Goal: Information Seeking & Learning: Check status

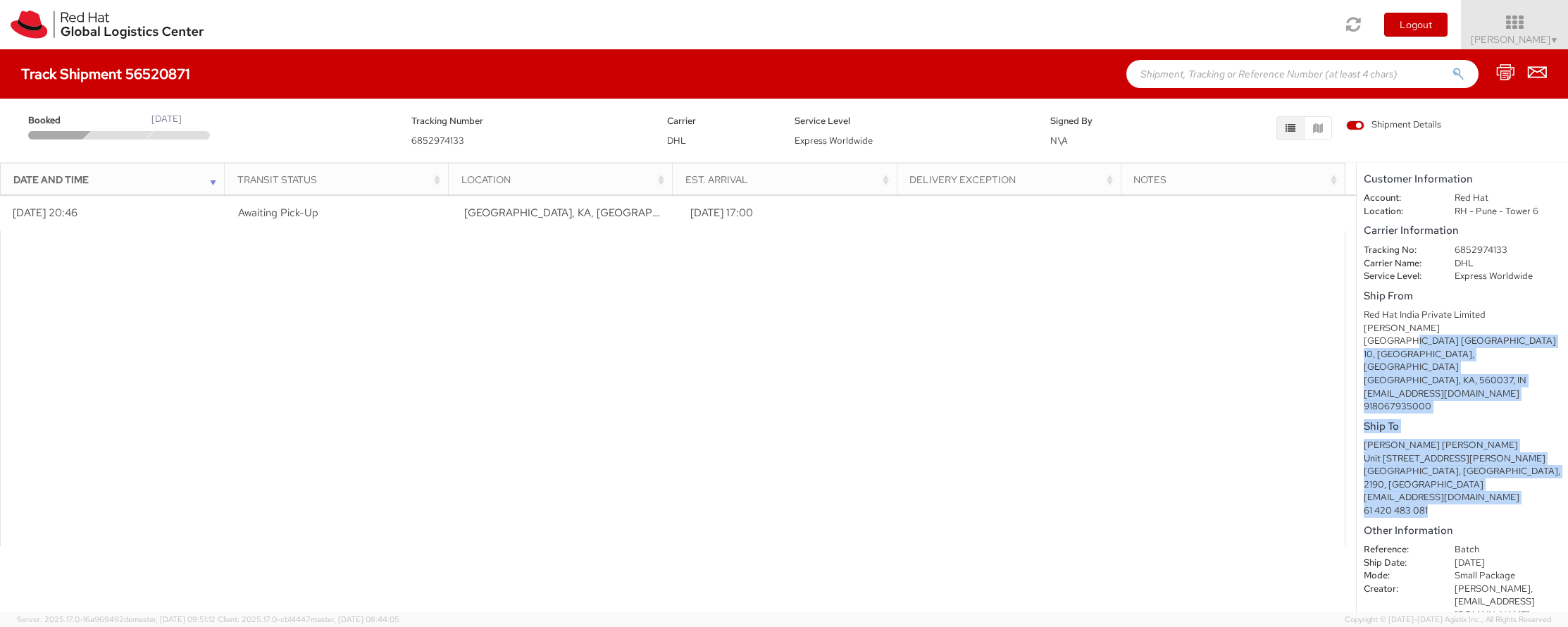
drag, startPoint x: 1409, startPoint y: 327, endPoint x: 1470, endPoint y: 466, distance: 151.8
click at [1470, 466] on shipment-details "Customer Information Account: Red Hat Location: RH - Pune - Tower 6 Carrier Inf…" at bounding box center [1462, 387] width 211 height 450
click at [1470, 505] on div "61 420 483 081" at bounding box center [1462, 512] width 197 height 14
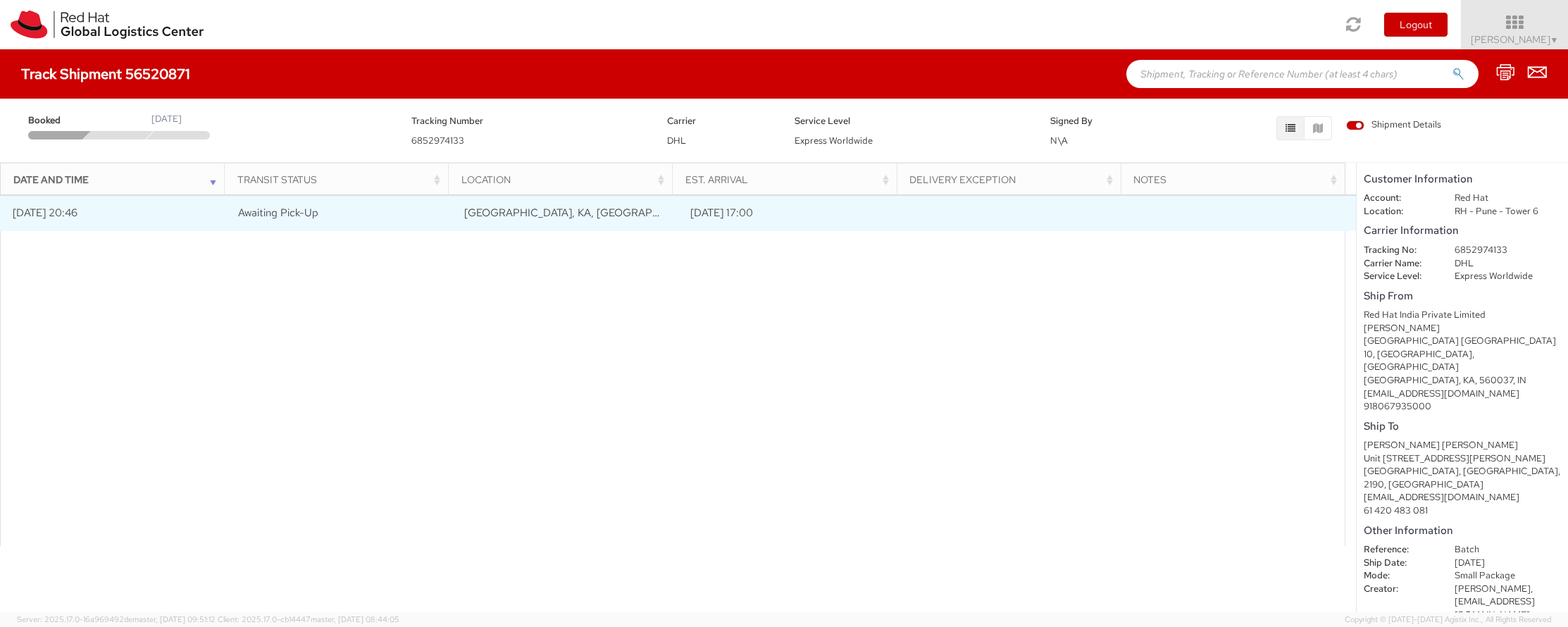
click at [294, 213] on span "Awaiting Pick-Up" at bounding box center [279, 212] width 80 height 14
click at [294, 214] on span "Awaiting Pick-Up" at bounding box center [279, 212] width 80 height 14
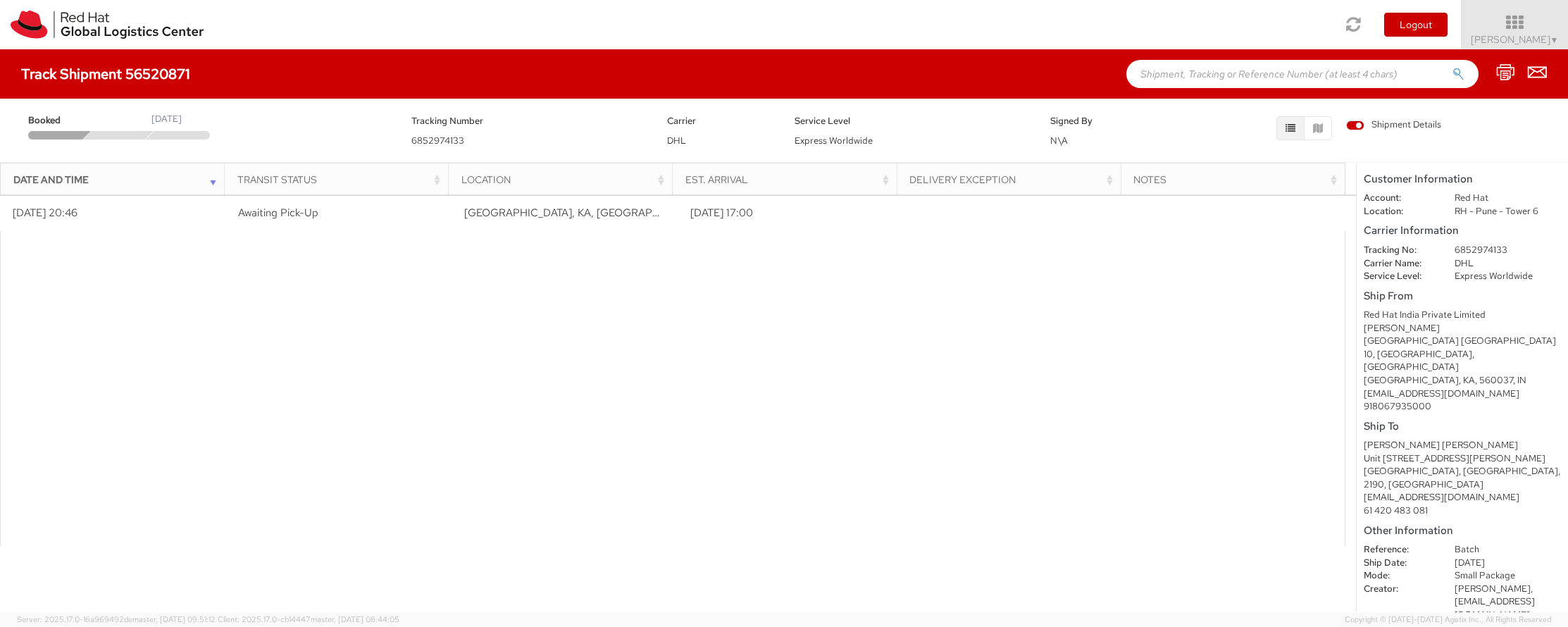
click at [225, 189] on th "Transit Status" at bounding box center [336, 179] width 224 height 34
click at [215, 186] on div "Date and Time" at bounding box center [117, 180] width 207 height 14
click at [120, 141] on div "Booked August 19, 2025 Tracking Number 6852974133 Carrier DHL Service Level Exp…" at bounding box center [784, 126] width 1547 height 42
click at [445, 145] on span "6852974133" at bounding box center [438, 141] width 53 height 12
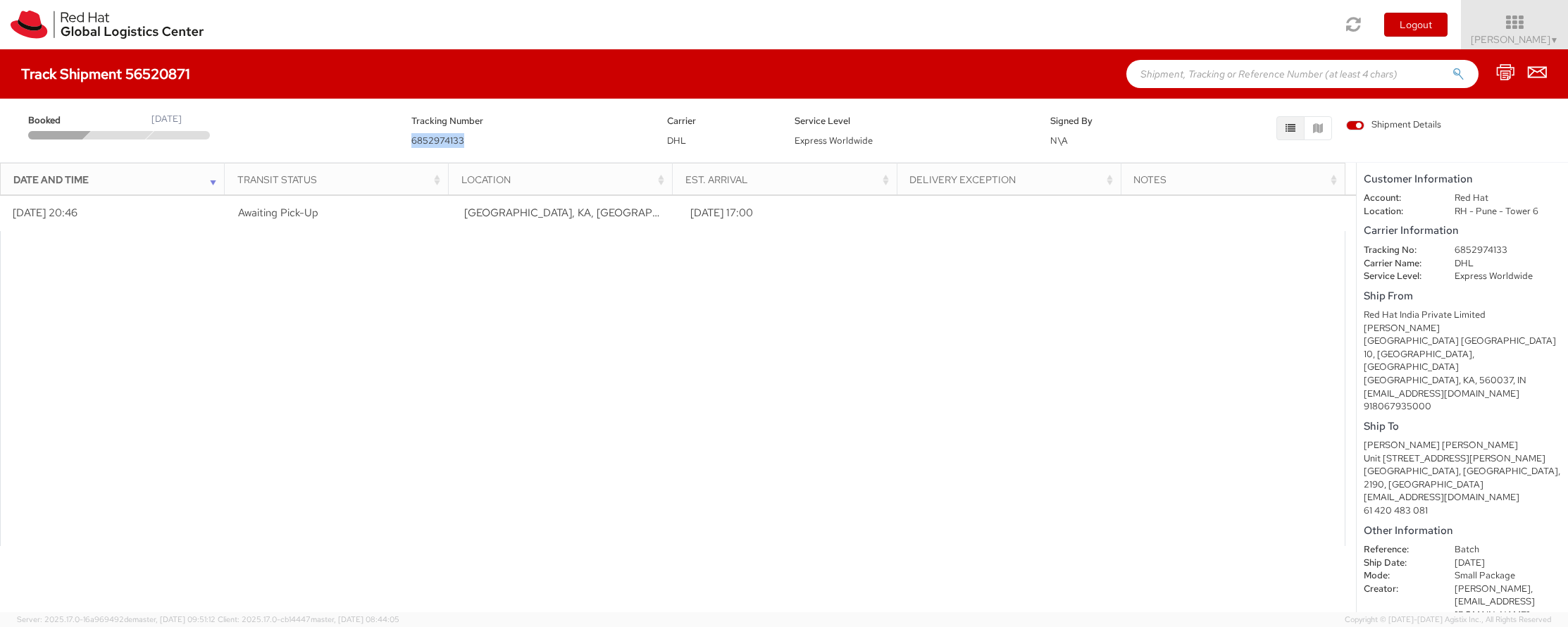
click at [445, 145] on span "6852974133" at bounding box center [438, 141] width 53 height 12
